Goal: Communication & Community: Answer question/provide support

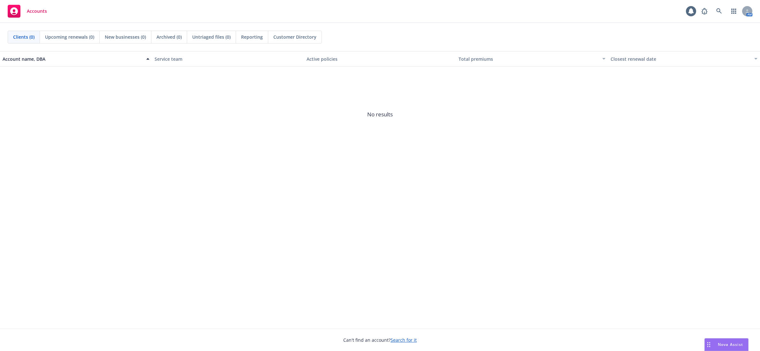
click at [722, 344] on span "Nova Assist" at bounding box center [730, 344] width 25 height 5
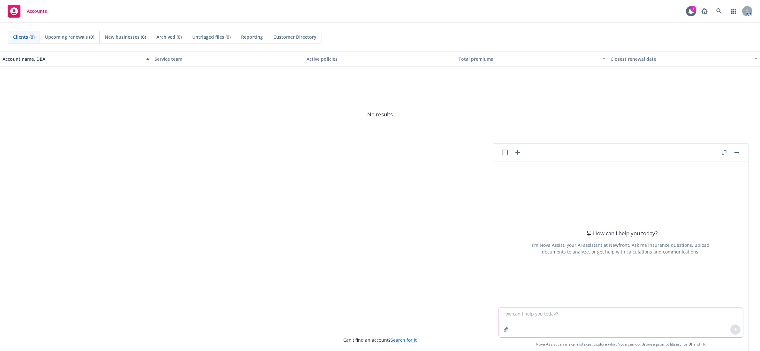
click at [618, 312] on textarea at bounding box center [621, 322] width 245 height 29
click at [723, 148] on header at bounding box center [621, 152] width 255 height 18
click at [722, 152] on icon "button" at bounding box center [724, 152] width 5 height 4
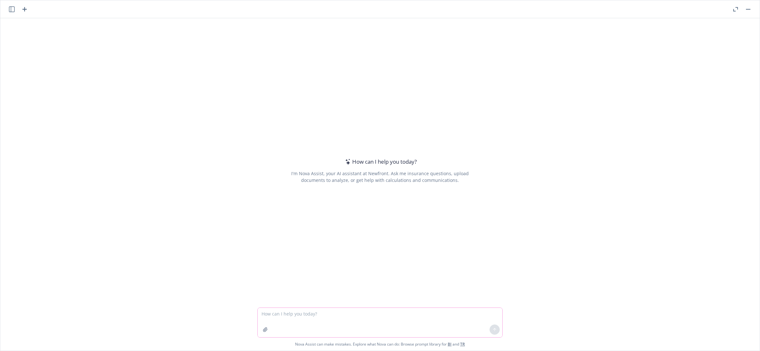
click at [263, 330] on icon "button" at bounding box center [265, 329] width 5 height 5
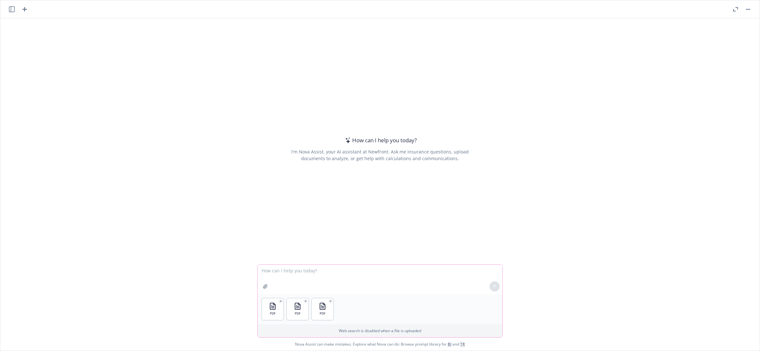
click at [260, 287] on button "button" at bounding box center [265, 286] width 10 height 10
click at [360, 271] on textarea at bounding box center [380, 279] width 245 height 29
click at [319, 270] on textarea at bounding box center [380, 279] width 245 height 29
type textarea "P"
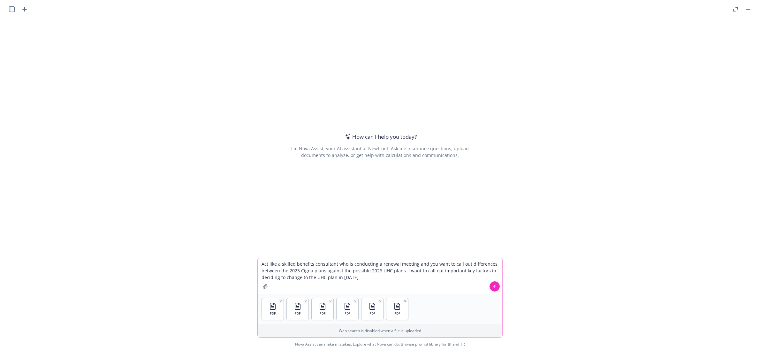
type textarea "Act like a skilled benefits consultant who is conducting a renewal meeting and …"
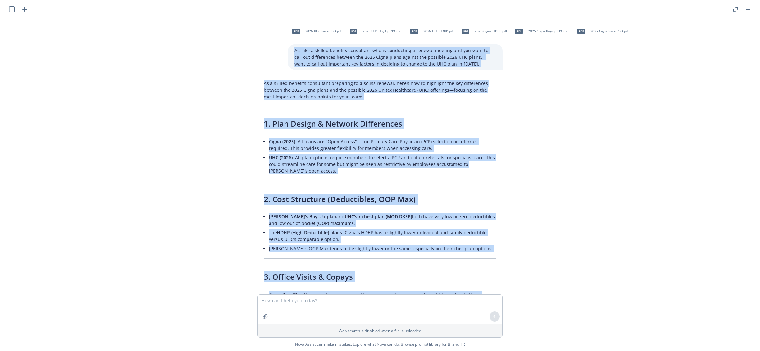
drag, startPoint x: 441, startPoint y: 277, endPoint x: 257, endPoint y: 49, distance: 293.6
click at [257, 49] on div "pdf 2026 UHC Base PPO.pdf pdf 2026 UHC Buy Up PPO.pdf pdf 2026 UHC HDHP.pdf pdf…" at bounding box center [380, 156] width 760 height 276
copy div "Lor ipsu d sitamet consecte adipiscing eli se doeiusmodt i utlabor etdolor mag …"
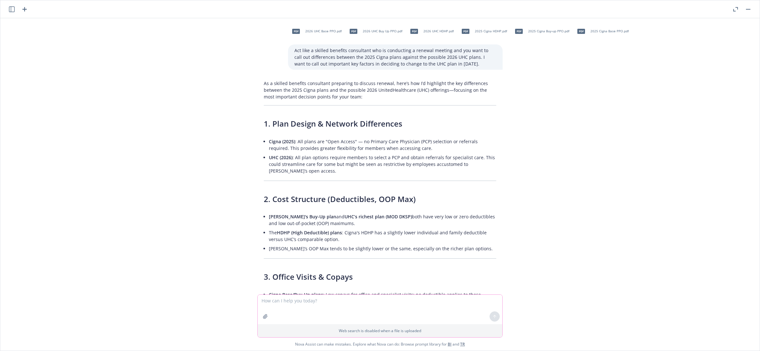
click at [309, 303] on textarea at bounding box center [380, 309] width 245 height 29
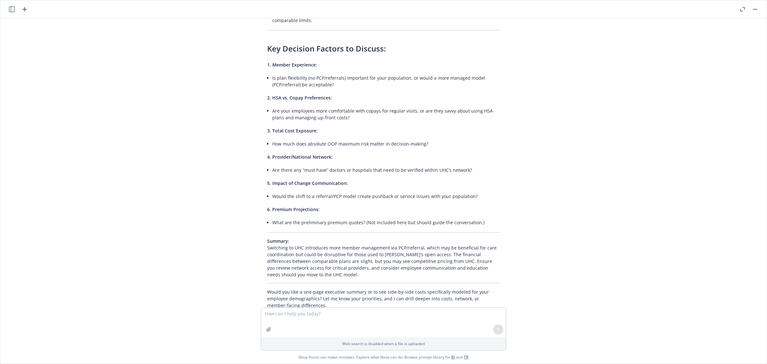
scroll to position [500, 0]
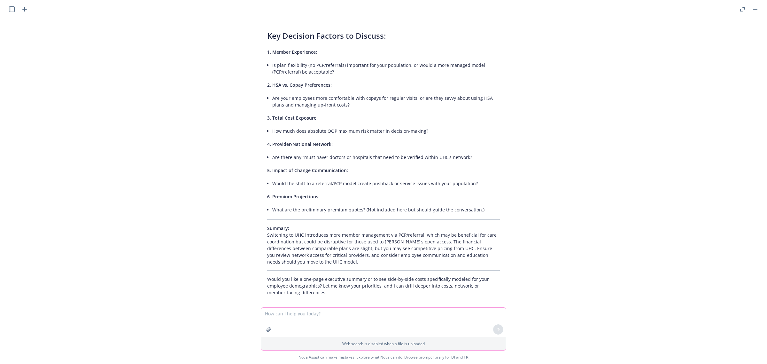
click at [269, 315] on textarea at bounding box center [383, 321] width 245 height 29
click at [310, 313] on textarea at bounding box center [383, 321] width 245 height 29
paste textarea "UHC (2026): All plan options require members to select a PCP and obtain referra…"
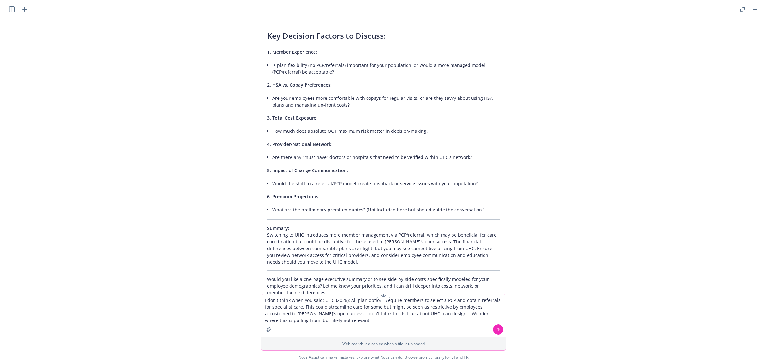
click at [319, 299] on textarea "I don't think when you said: UHC (2026): All plan options require members to se…" at bounding box center [383, 315] width 245 height 43
drag, startPoint x: 288, startPoint y: 299, endPoint x: 318, endPoint y: 302, distance: 30.2
click at [318, 302] on textarea "I don't think when you said, "UHC (2026): All plan options require members to s…" at bounding box center [383, 315] width 245 height 43
drag, startPoint x: 319, startPoint y: 296, endPoint x: 248, endPoint y: 293, distance: 70.7
click at [248, 293] on div "pdf 2026 UHC Base PPO.pdf pdf 2026 UHC Buy Up PPO.pdf pdf 2026 UHC HDHP.pdf pdf…" at bounding box center [383, 190] width 766 height 345
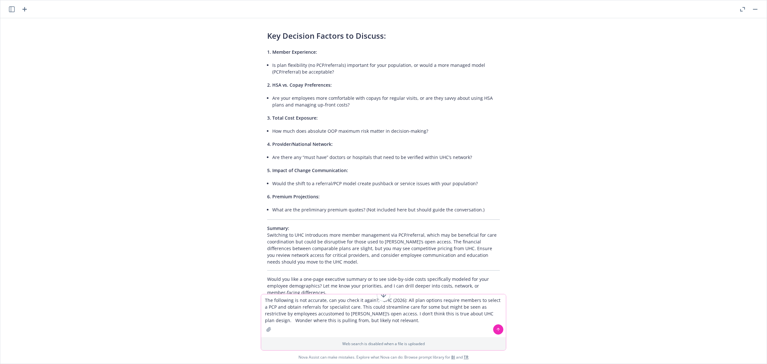
click at [360, 323] on textarea "The following is not accurate, can you check it again?, "UHC (2026): All plan o…" at bounding box center [383, 315] width 245 height 43
click at [375, 301] on textarea "The following is not accurate, can you check it again?, "UHC (2026): All plan o…" at bounding box center [383, 315] width 245 height 43
drag, startPoint x: 367, startPoint y: 314, endPoint x: 371, endPoint y: 320, distance: 7.5
click at [371, 320] on textarea "The following is not accurate, can you check it again?, UHC (2026): All plan op…" at bounding box center [383, 315] width 245 height 43
type textarea "The following is not accurate, can you check it again?, UHC (2026): All plan op…"
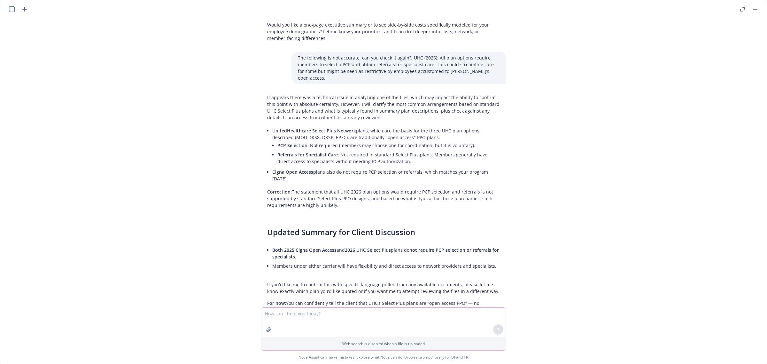
scroll to position [758, 0]
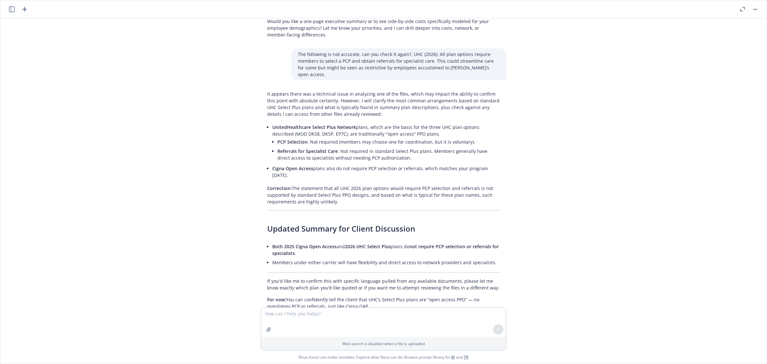
drag, startPoint x: 276, startPoint y: 39, endPoint x: 452, endPoint y: 286, distance: 303.3
click at [452, 286] on div "pdf 2026 UHC Base PPO.pdf pdf 2026 UHC Buy Up PPO.pdf pdf 2026 UHC HDHP.pdf pdf…" at bounding box center [383, 162] width 766 height 289
copy div "Lor ipsumdolo si ame consecte, adi eli seddo ei tempo?, INC (8090): Utl etdo ma…"
click at [305, 311] on textarea at bounding box center [383, 321] width 245 height 29
click at [307, 312] on textarea "Please confirm if your answer is accurate" at bounding box center [383, 322] width 245 height 30
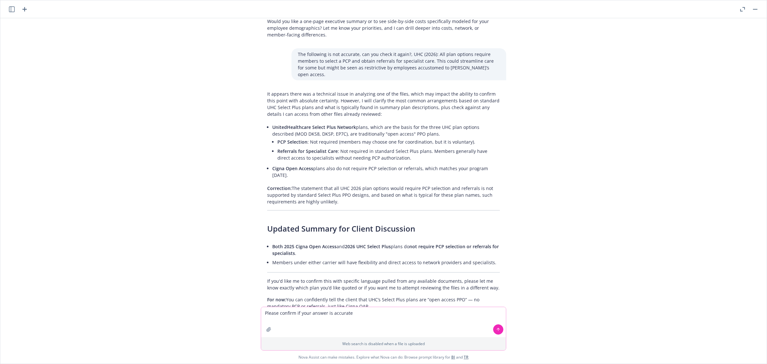
click at [307, 313] on textarea "Please confirm if your answer is accurate" at bounding box center [383, 322] width 245 height 30
paste textarea "· The HDHP (High Deductible) plans: Cigna's HDHP has a slightly lower individua…"
type textarea "Please double check this statement and advise why you drew this conclusion. · T…"
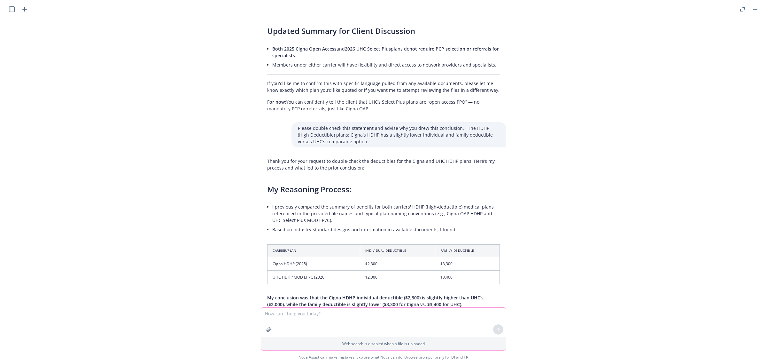
scroll to position [1061, 0]
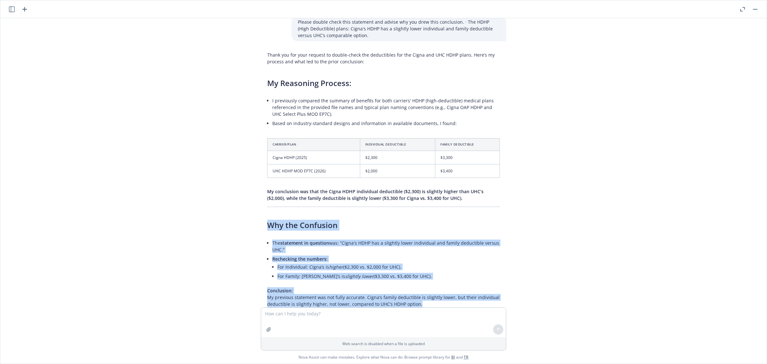
drag, startPoint x: 416, startPoint y: 283, endPoint x: 240, endPoint y: 211, distance: 189.7
click at [240, 211] on div "pdf 2026 UHC Base PPO.pdf pdf 2026 UHC Buy Up PPO.pdf pdf 2026 UHC HDHP.pdf pdf…" at bounding box center [383, 162] width 766 height 289
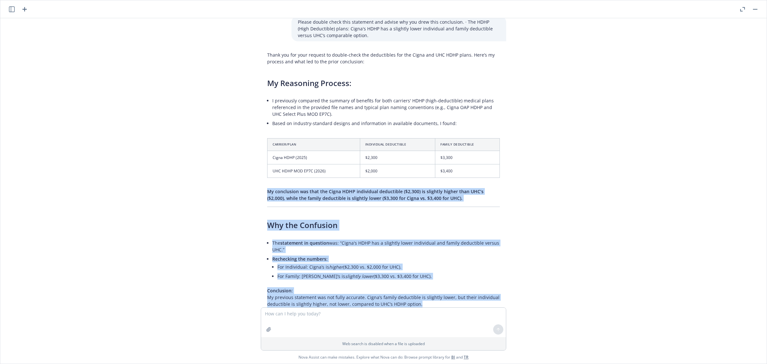
click at [261, 167] on div "Thank you for your request to double-check the deductibles for the Cigna and UH…" at bounding box center [383, 233] width 245 height 369
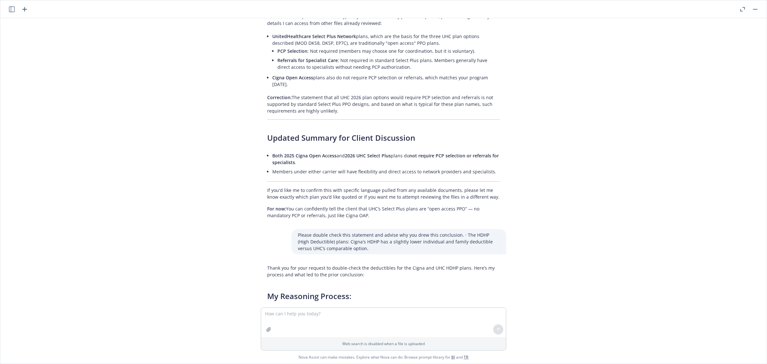
scroll to position [955, 0]
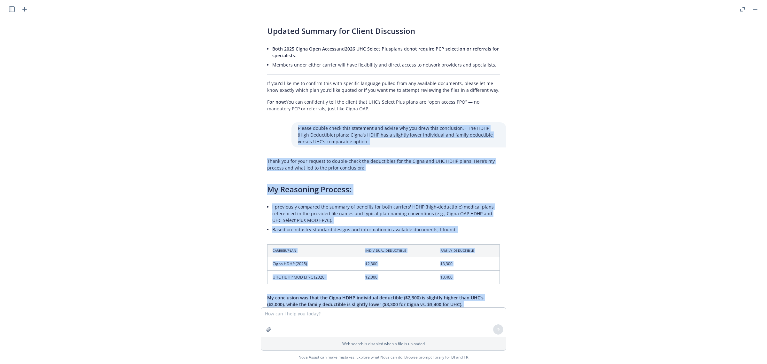
click at [273, 101] on div "pdf 2026 UHC Base PPO.pdf pdf 2026 UHC Buy Up PPO.pdf pdf 2026 UHC HDHP.pdf pdf…" at bounding box center [383, 162] width 766 height 289
copy div "Loremi dolors ametc adip elitseddo eiu tempor inc utl etdo magn aliquaenim. · A…"
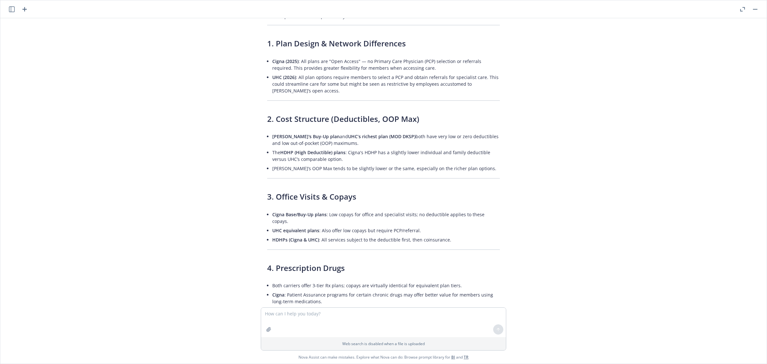
scroll to position [0, 0]
